Goal: Complete application form

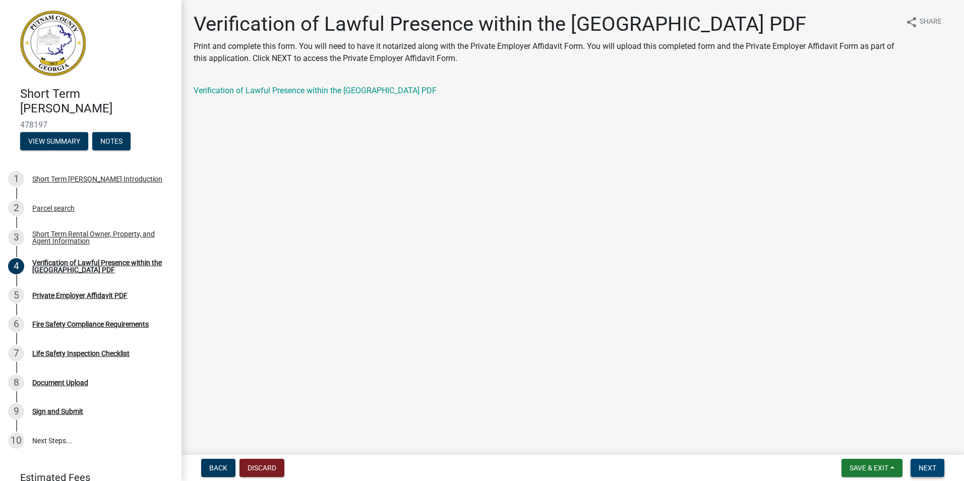
click at [926, 469] on span "Next" at bounding box center [927, 468] width 18 height 8
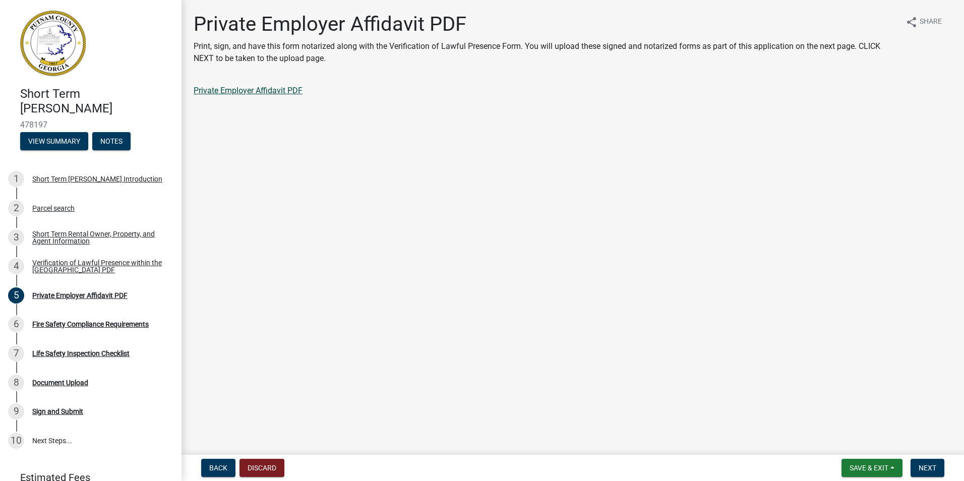
click at [223, 91] on link "Private Employer Affidavit PDF" at bounding box center [248, 91] width 109 height 10
click at [929, 471] on span "Next" at bounding box center [927, 468] width 18 height 8
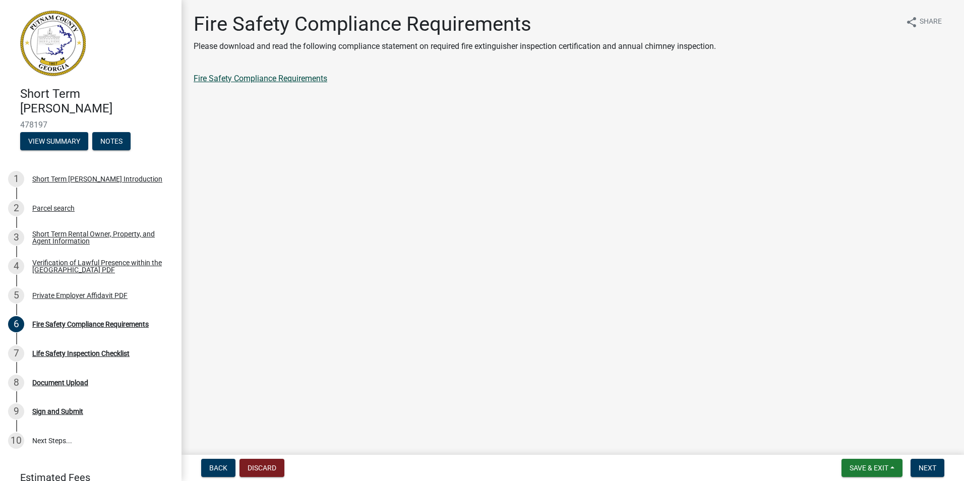
click at [293, 81] on link "Fire Safety Compliance Requirements" at bounding box center [261, 79] width 134 height 10
click at [194, 74] on link "Fire Safety Compliance Requirements" at bounding box center [261, 79] width 134 height 10
click at [934, 469] on span "Next" at bounding box center [927, 468] width 18 height 8
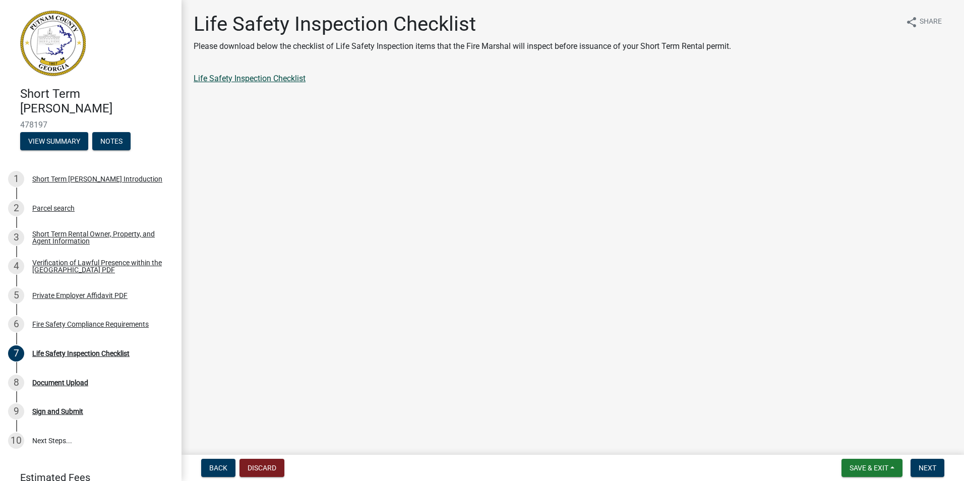
click at [241, 78] on link "Life Safety Inspection Checklist" at bounding box center [250, 79] width 112 height 10
click at [920, 467] on span "Next" at bounding box center [927, 468] width 18 height 8
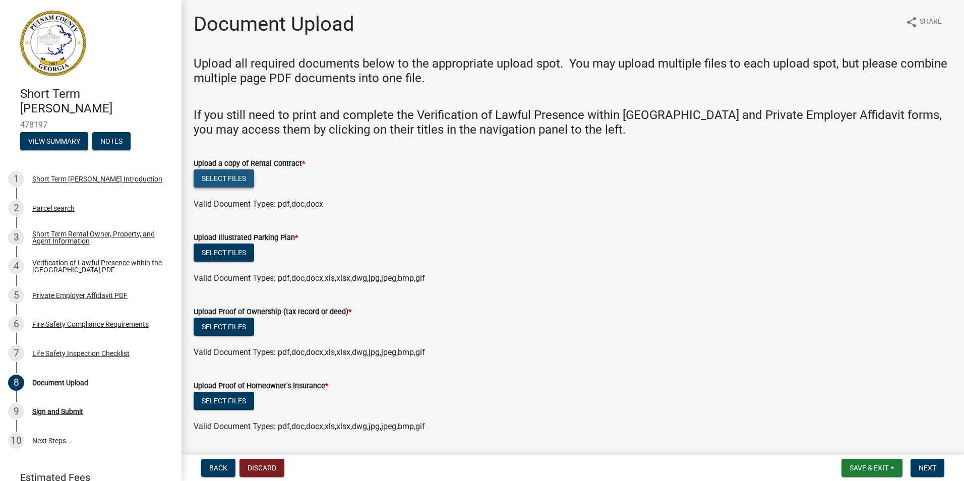
click at [235, 178] on button "Select files" at bounding box center [224, 178] width 60 height 18
click at [227, 180] on button "Select files" at bounding box center [224, 178] width 60 height 18
click at [194, 169] on button "Select files" at bounding box center [224, 178] width 60 height 18
